Goal: Information Seeking & Learning: Learn about a topic

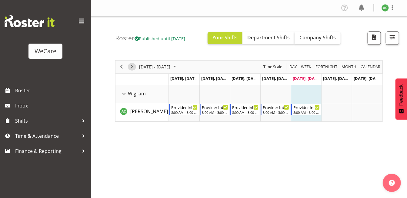
click at [131, 67] on span "Next" at bounding box center [131, 67] width 7 height 8
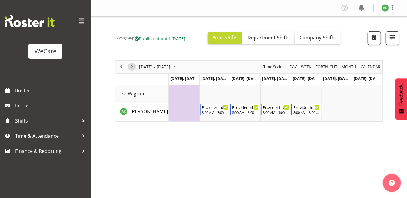
click at [131, 67] on span "Next" at bounding box center [131, 67] width 7 height 8
click at [278, 35] on span "Department Shifts" at bounding box center [268, 37] width 42 height 7
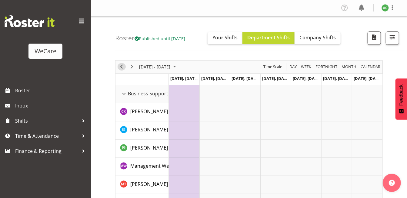
click at [121, 65] on span "Previous" at bounding box center [121, 67] width 7 height 8
click at [0, 0] on div "Timeline Week of November 7, 2025" at bounding box center [0, 0] width 0 height 0
click at [121, 65] on span "Previous" at bounding box center [121, 67] width 7 height 8
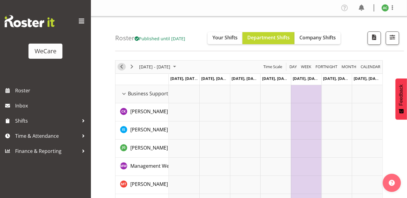
click at [121, 65] on span "Previous" at bounding box center [121, 67] width 7 height 8
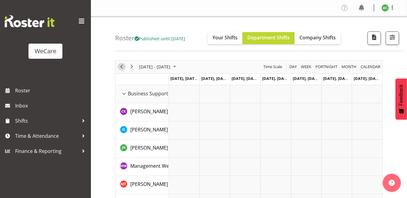
click at [121, 65] on span "Previous" at bounding box center [121, 67] width 7 height 8
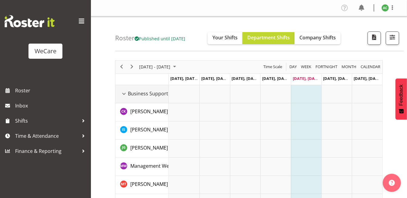
click at [124, 94] on div "Business Support Office resource" at bounding box center [124, 94] width 8 height 8
click at [121, 91] on div "Business Support Office resource" at bounding box center [124, 94] width 8 height 8
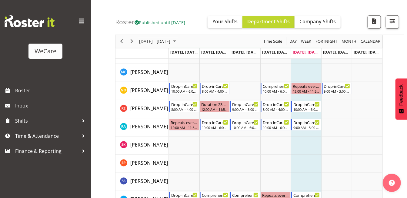
scroll to position [269, 0]
